Goal: Information Seeking & Learning: Learn about a topic

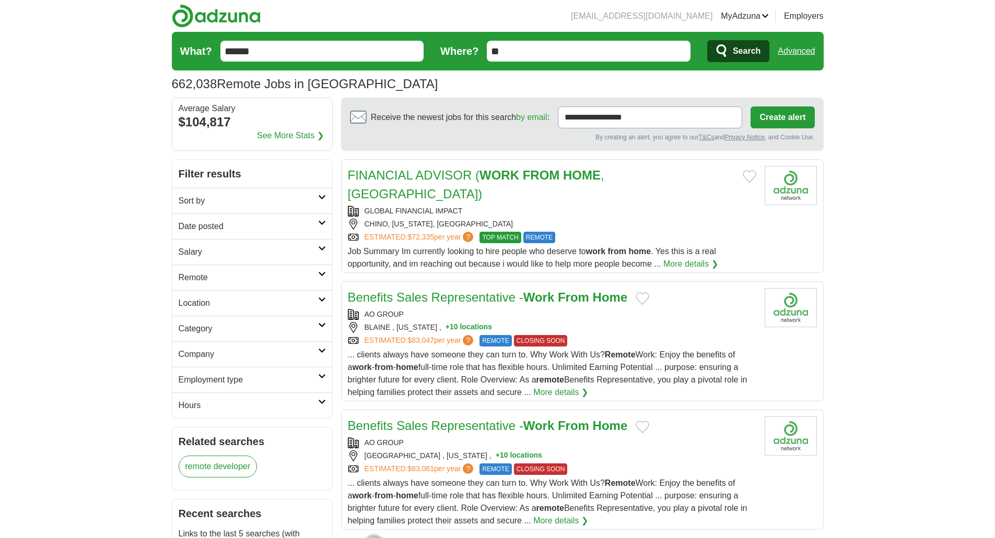
scroll to position [157, 0]
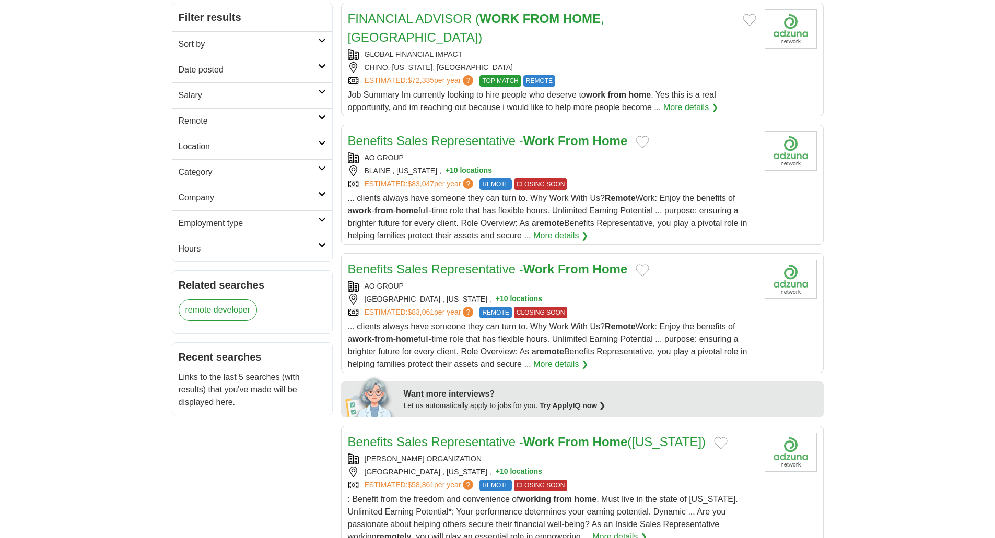
click at [277, 41] on h2 "Sort by" at bounding box center [248, 44] width 139 height 13
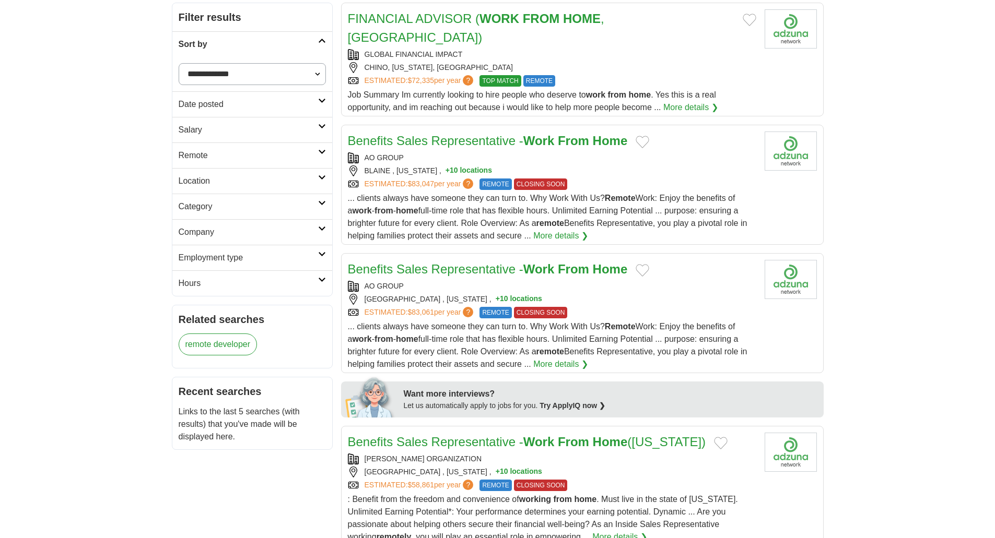
click at [277, 41] on h2 "Sort by" at bounding box center [248, 44] width 139 height 13
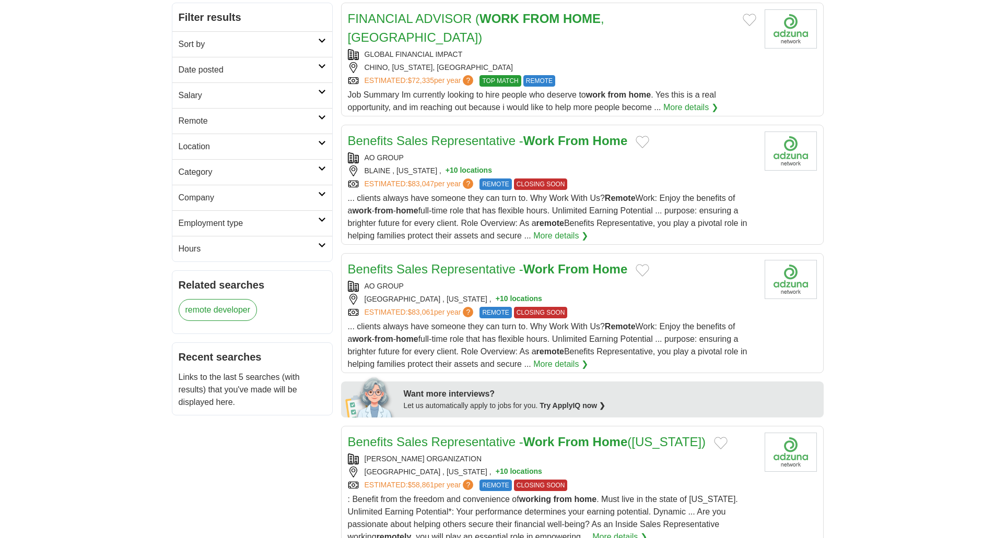
click at [255, 171] on h2 "Category" at bounding box center [248, 172] width 139 height 13
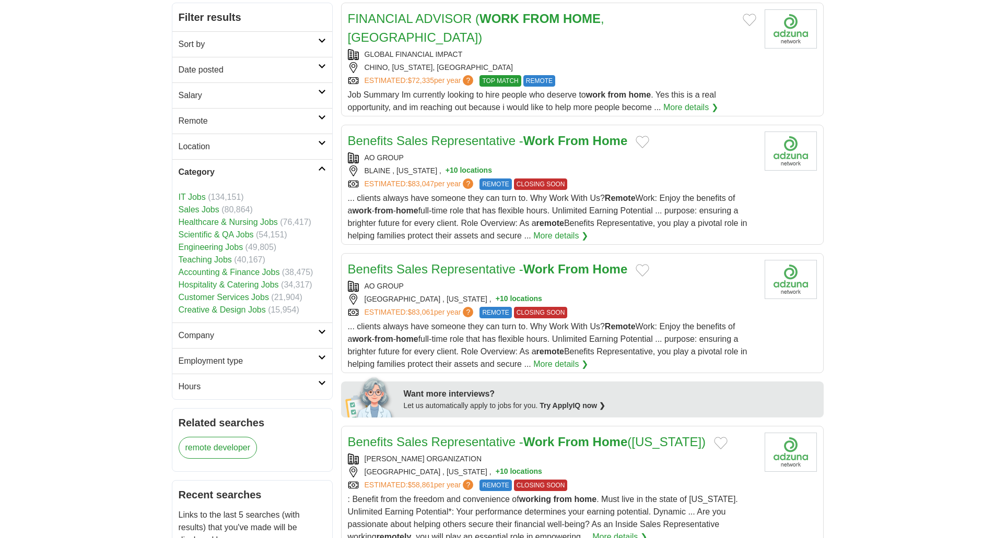
click at [255, 171] on h2 "Category" at bounding box center [248, 172] width 139 height 13
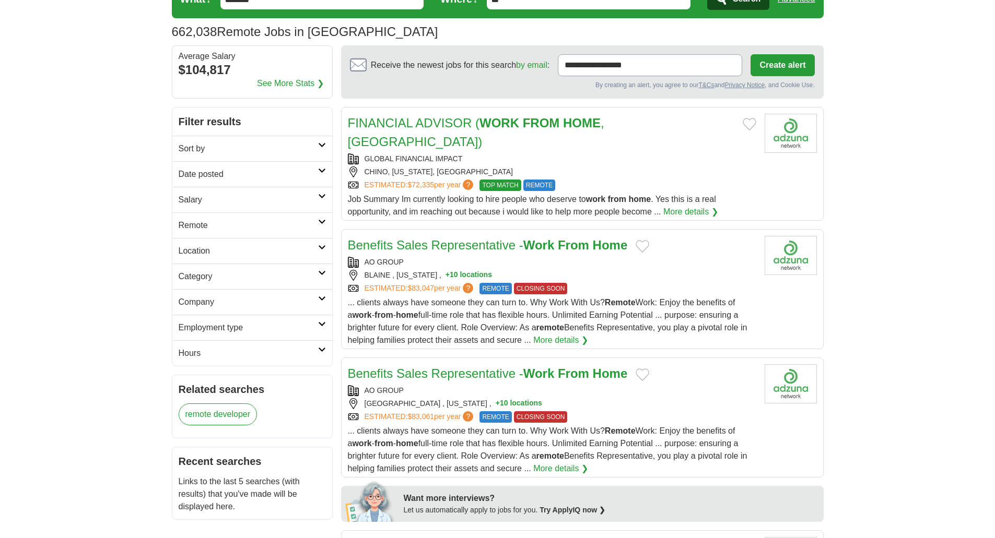
scroll to position [0, 0]
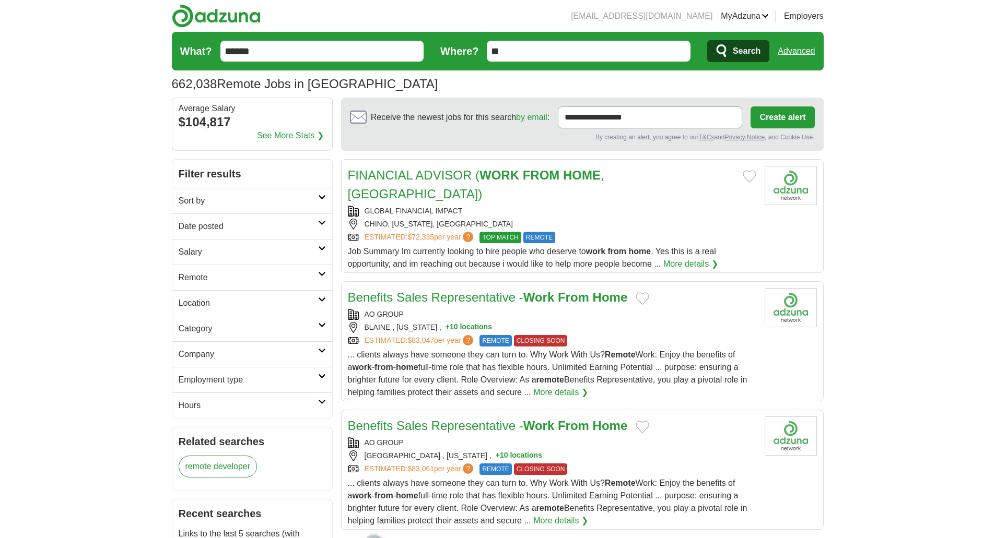
click at [631, 55] on input "**" at bounding box center [589, 51] width 204 height 21
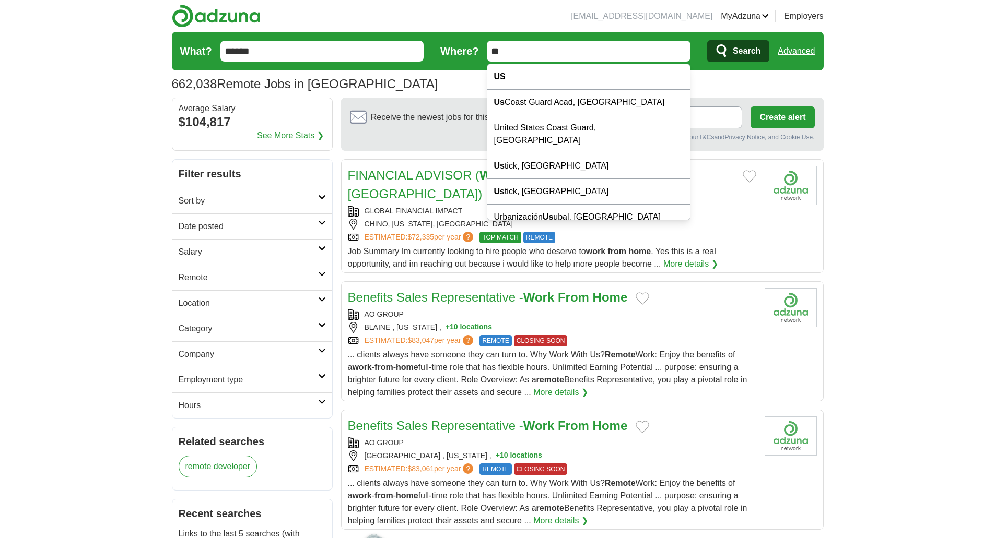
drag, startPoint x: 631, startPoint y: 55, endPoint x: 505, endPoint y: 31, distance: 128.1
click at [505, 31] on header "[EMAIL_ADDRESS][DOMAIN_NAME] [GEOGRAPHIC_DATA] Alerts Favorites Resumes ApplyIQ…" at bounding box center [498, 49] width 652 height 98
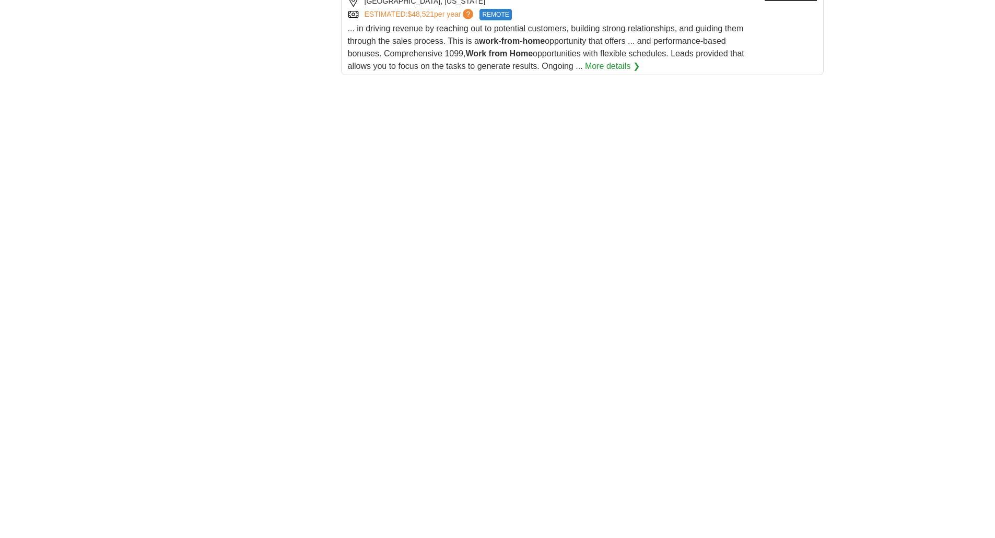
scroll to position [1619, 0]
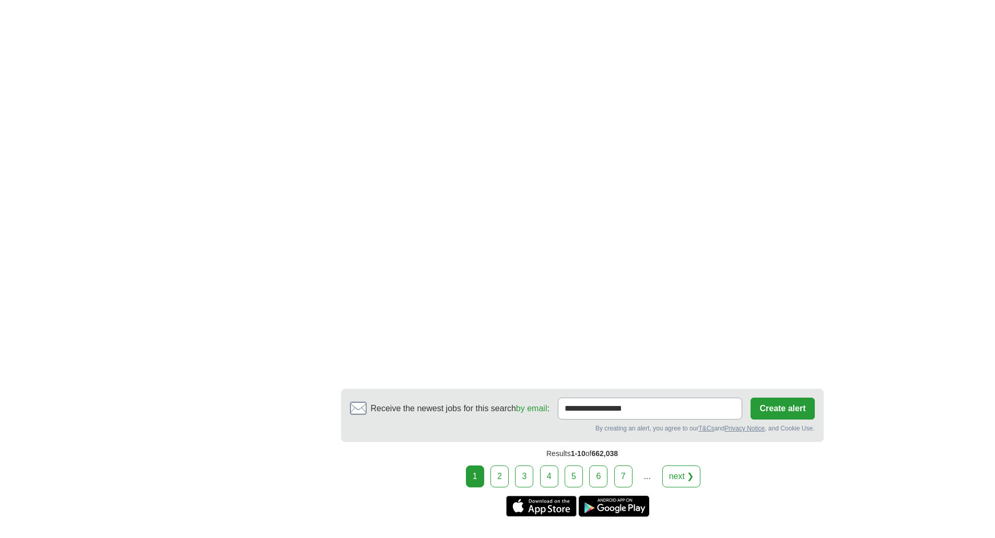
click at [507, 466] on link "2" at bounding box center [499, 477] width 18 height 22
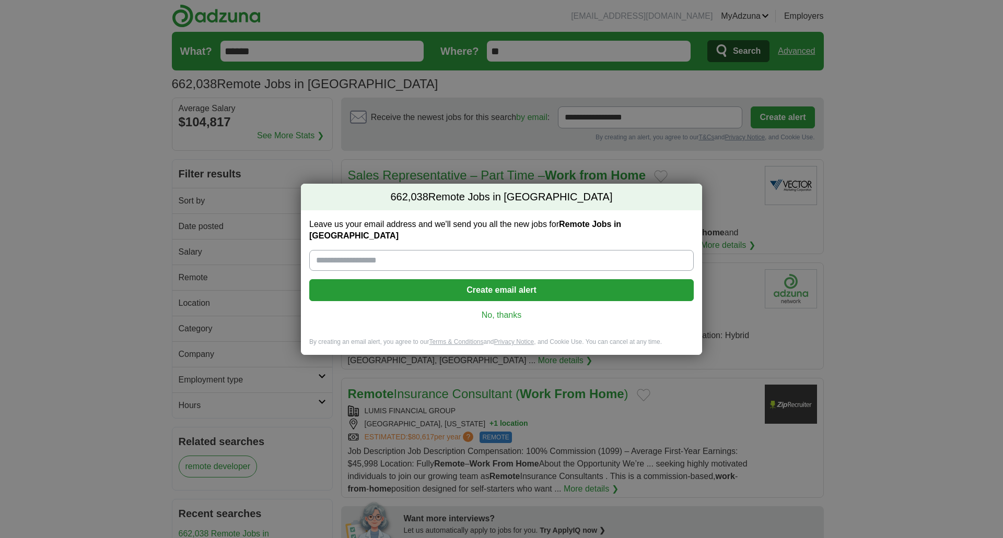
click at [513, 311] on link "No, thanks" at bounding box center [502, 315] width 368 height 11
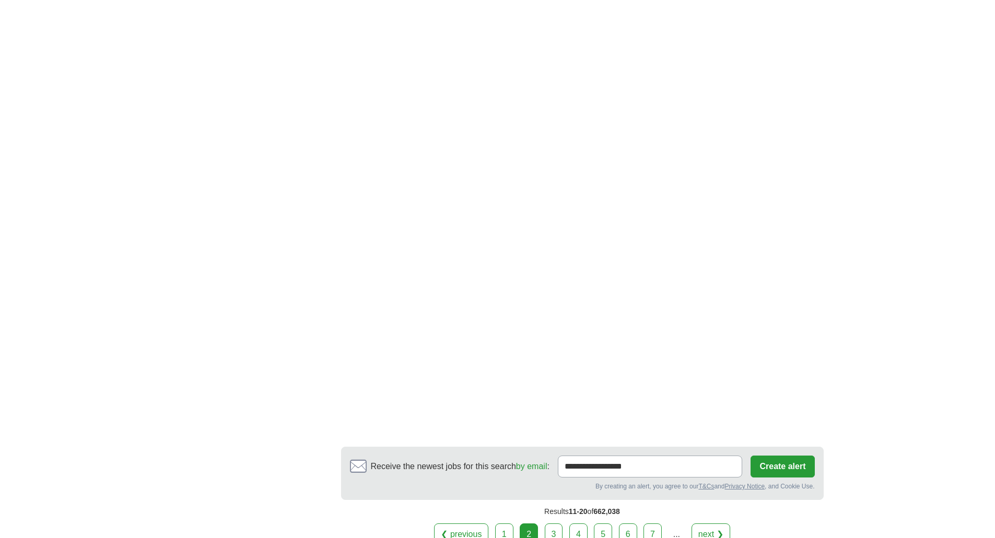
scroll to position [1968, 0]
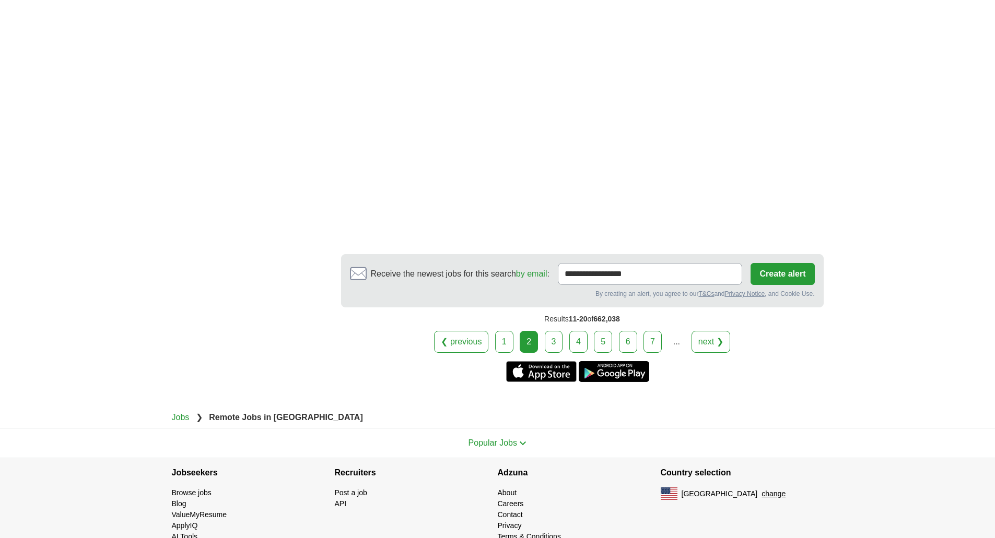
click at [558, 331] on link "3" at bounding box center [554, 342] width 18 height 22
